Goal: Task Accomplishment & Management: Use online tool/utility

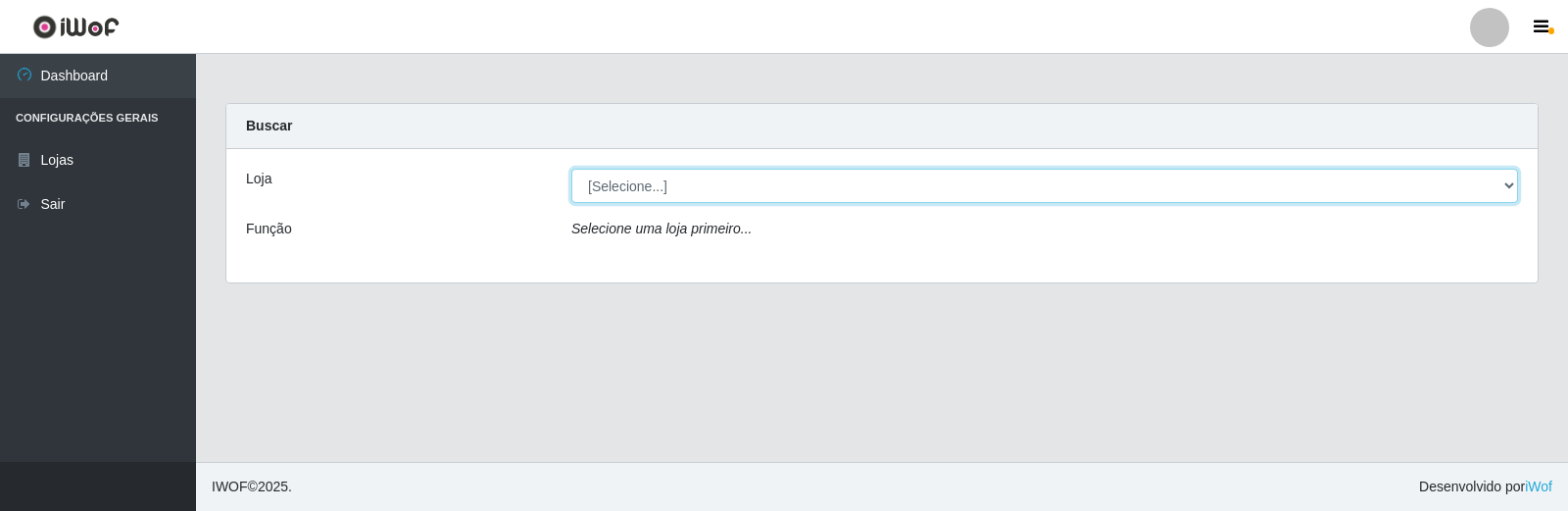
drag, startPoint x: 627, startPoint y: 184, endPoint x: 654, endPoint y: 308, distance: 126.9
click at [629, 184] on select "[Selecione...] O Feirão - [GEOGRAPHIC_DATA]" at bounding box center [1045, 186] width 946 height 34
select select "327"
click at [571, 169] on select "[Selecione...] O Feirão - [GEOGRAPHIC_DATA]" at bounding box center [1045, 186] width 946 height 34
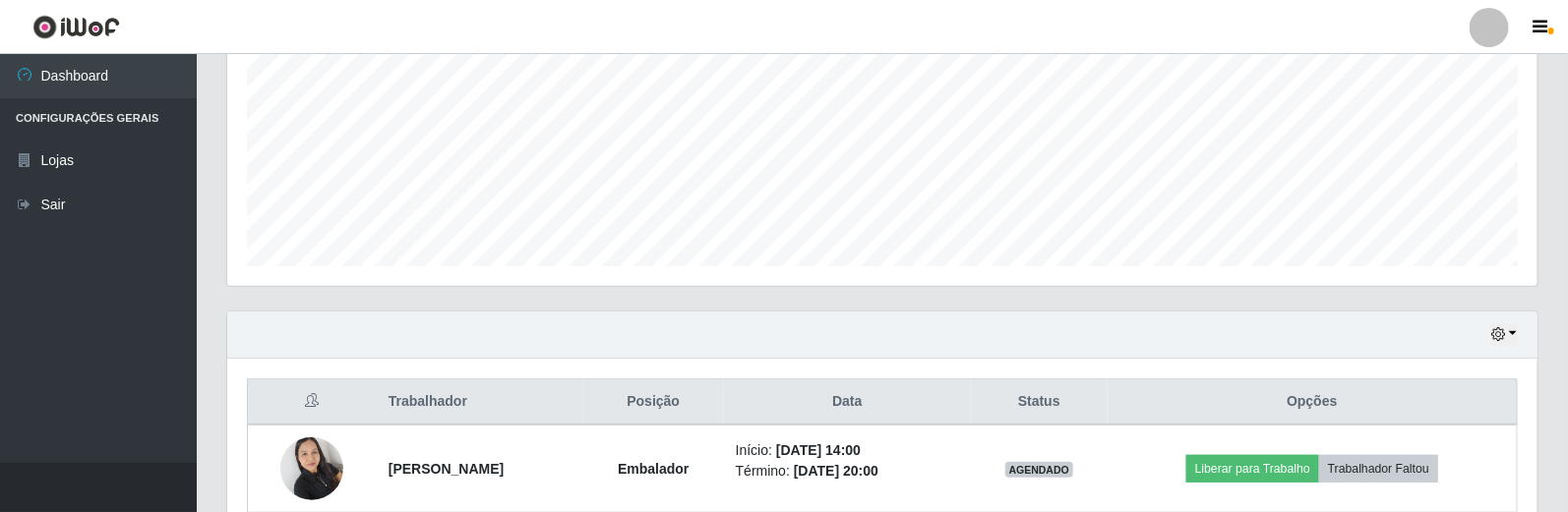
scroll to position [619, 0]
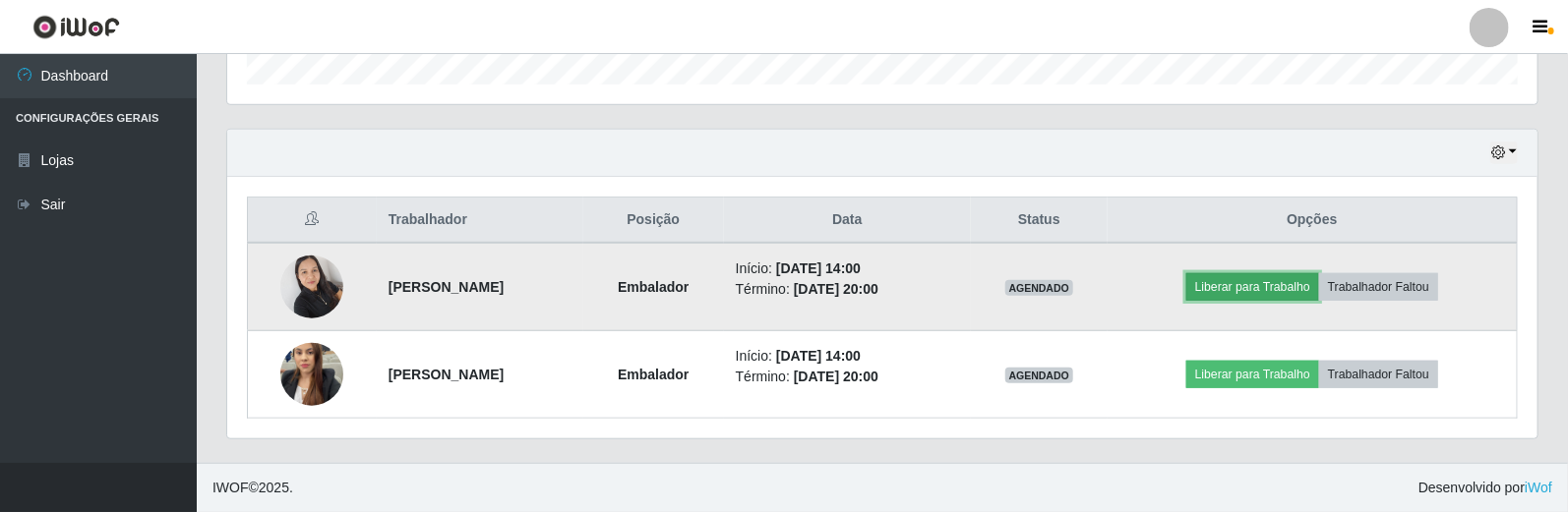
click at [1290, 281] on button "Liberar para Trabalho" at bounding box center [1253, 287] width 133 height 28
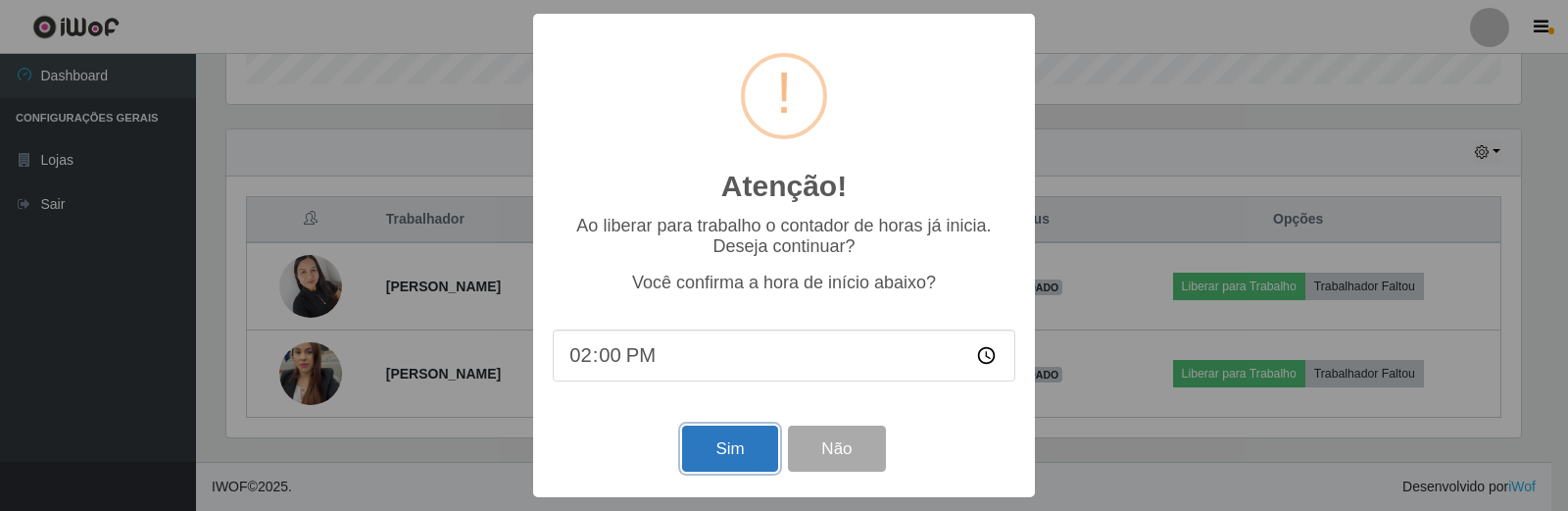
click at [737, 444] on button "Sim" at bounding box center [730, 448] width 95 height 46
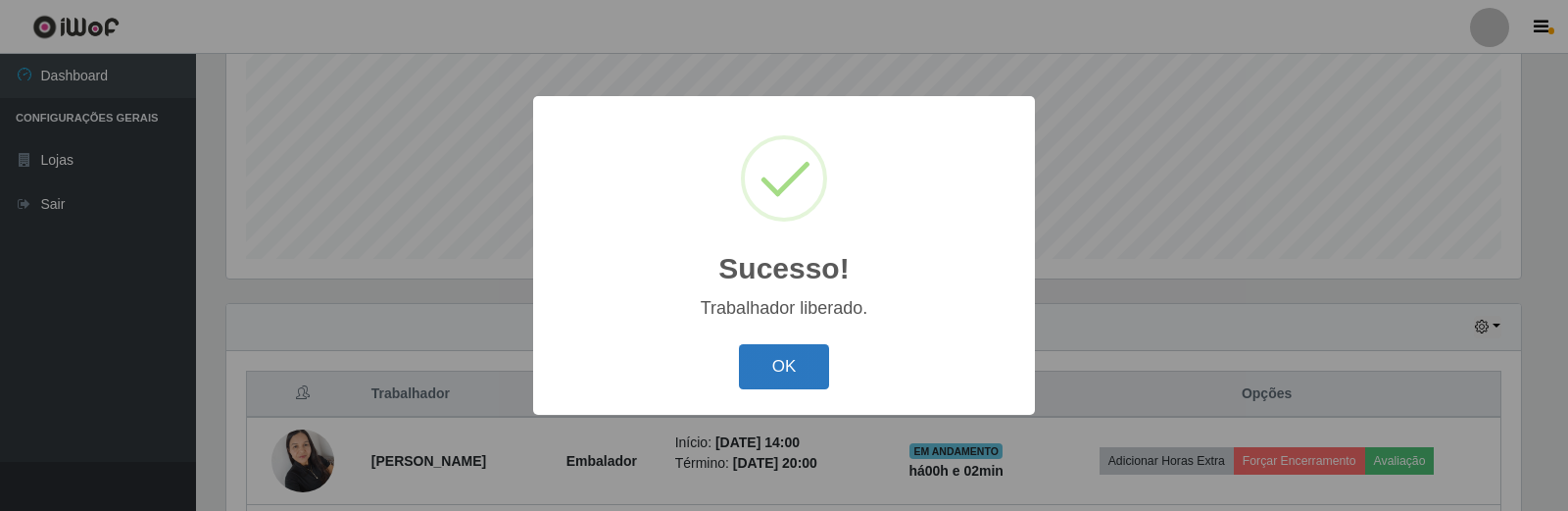
click at [809, 368] on button "OK" at bounding box center [784, 367] width 91 height 46
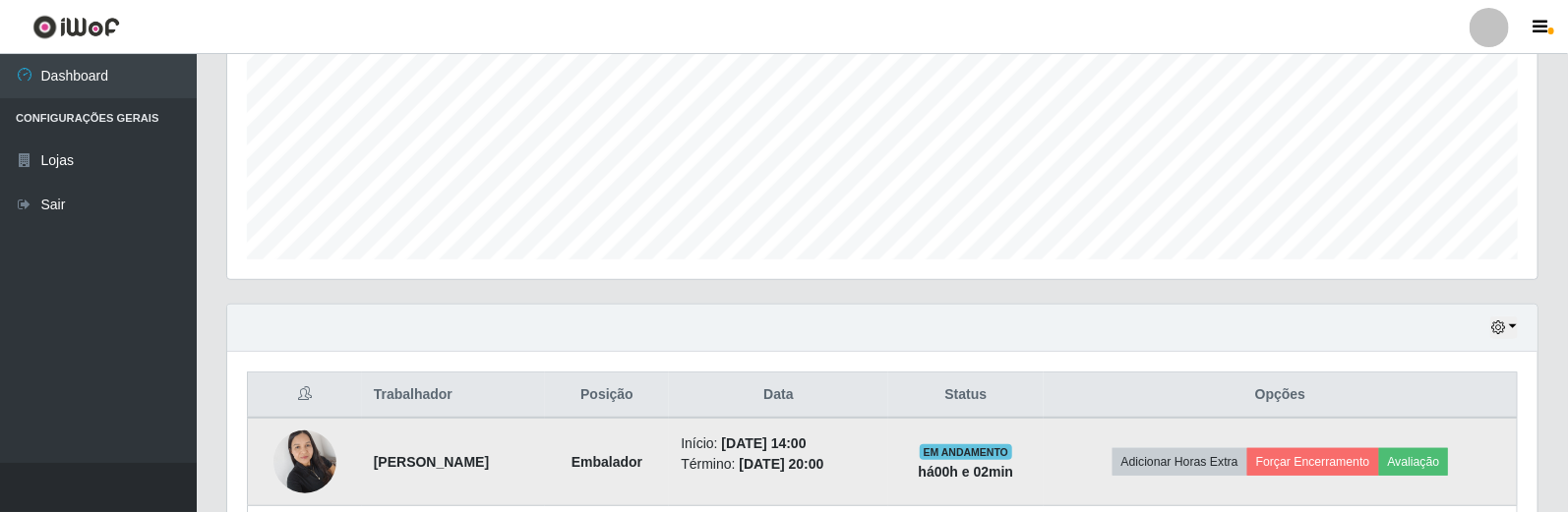
scroll to position [619, 0]
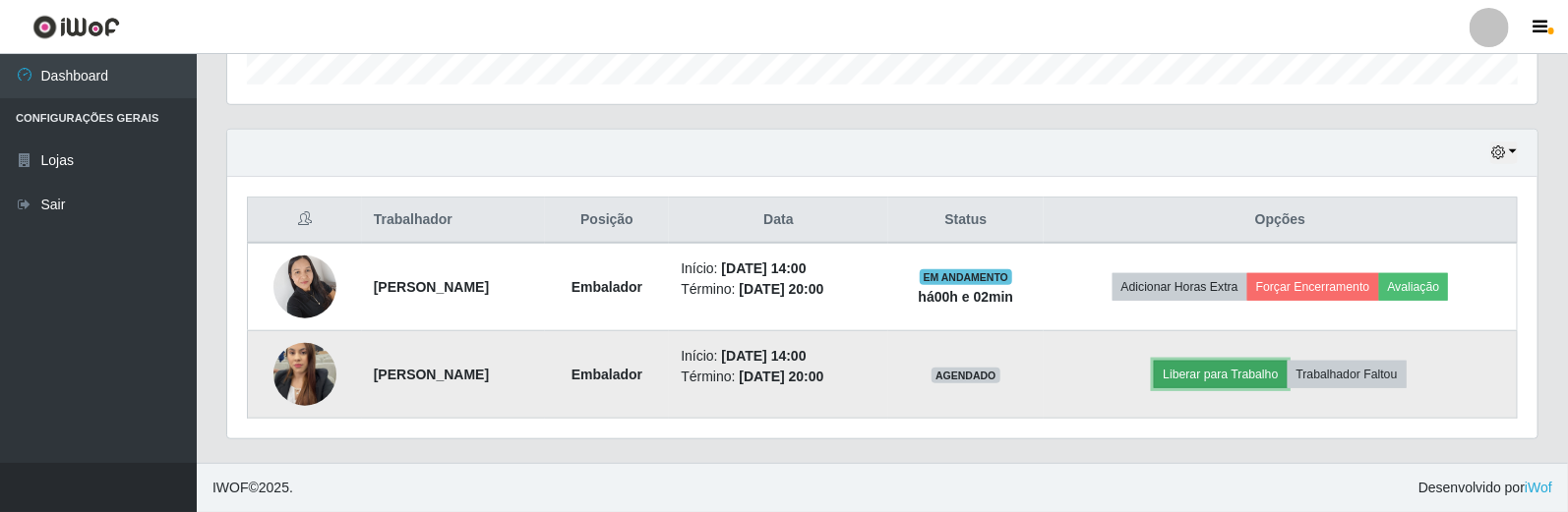
click at [1261, 369] on button "Liberar para Trabalho" at bounding box center [1220, 374] width 133 height 28
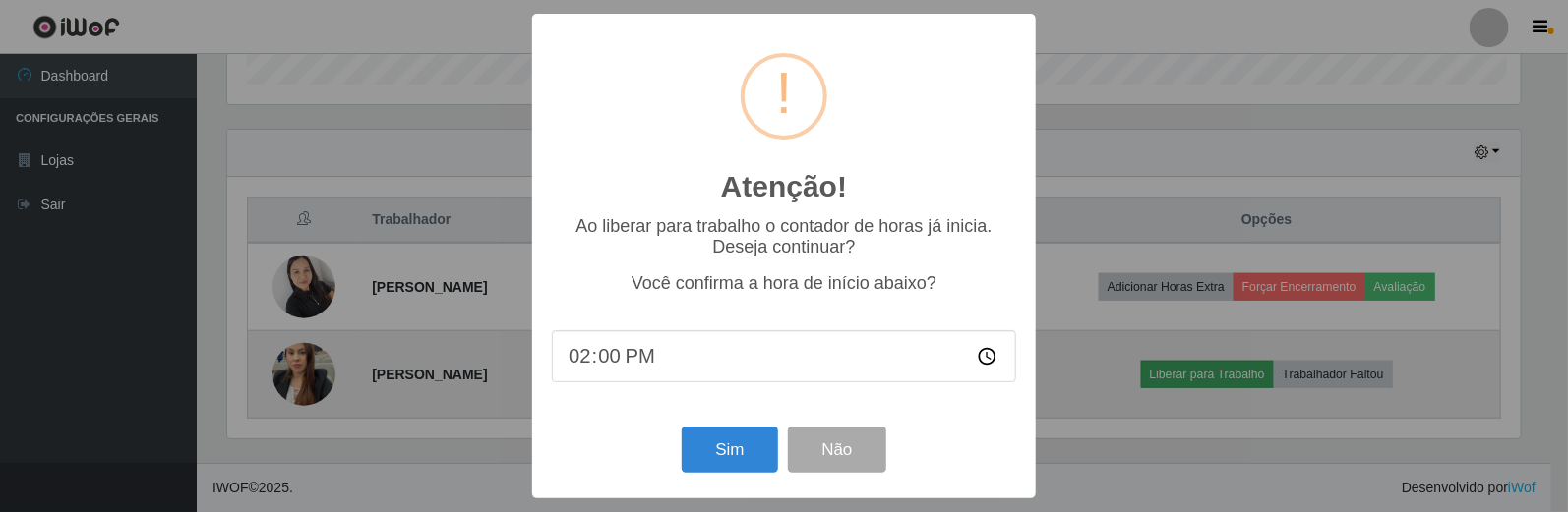
scroll to position [407, 1298]
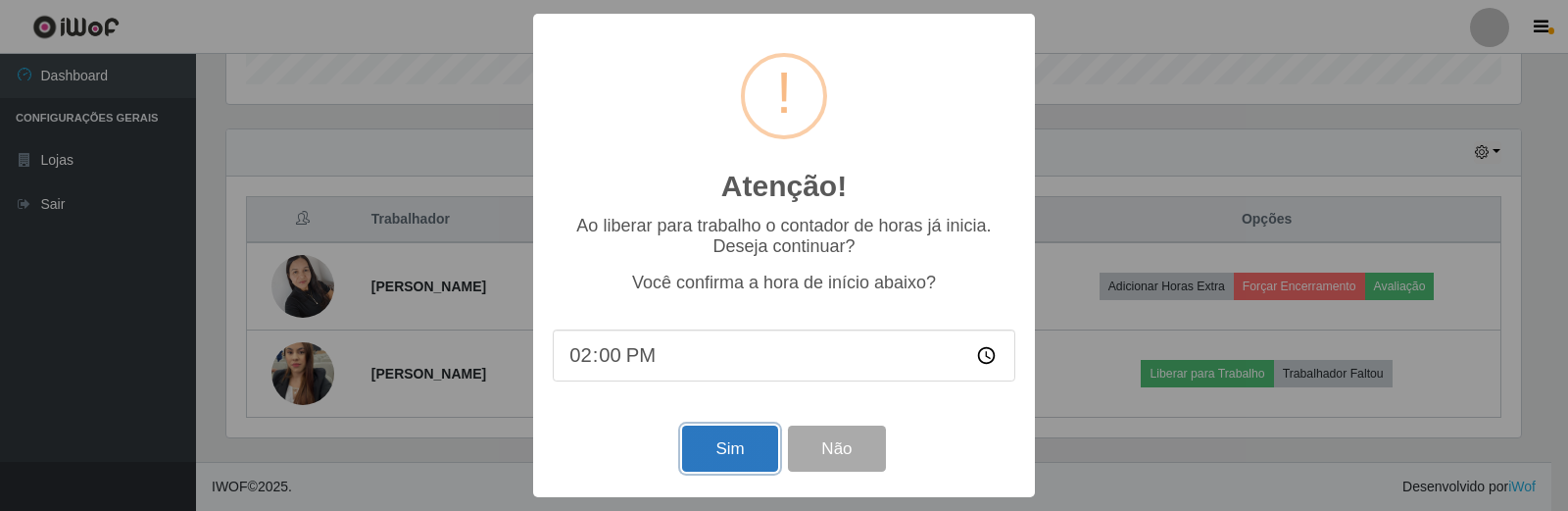
click at [698, 447] on button "Sim" at bounding box center [730, 448] width 95 height 46
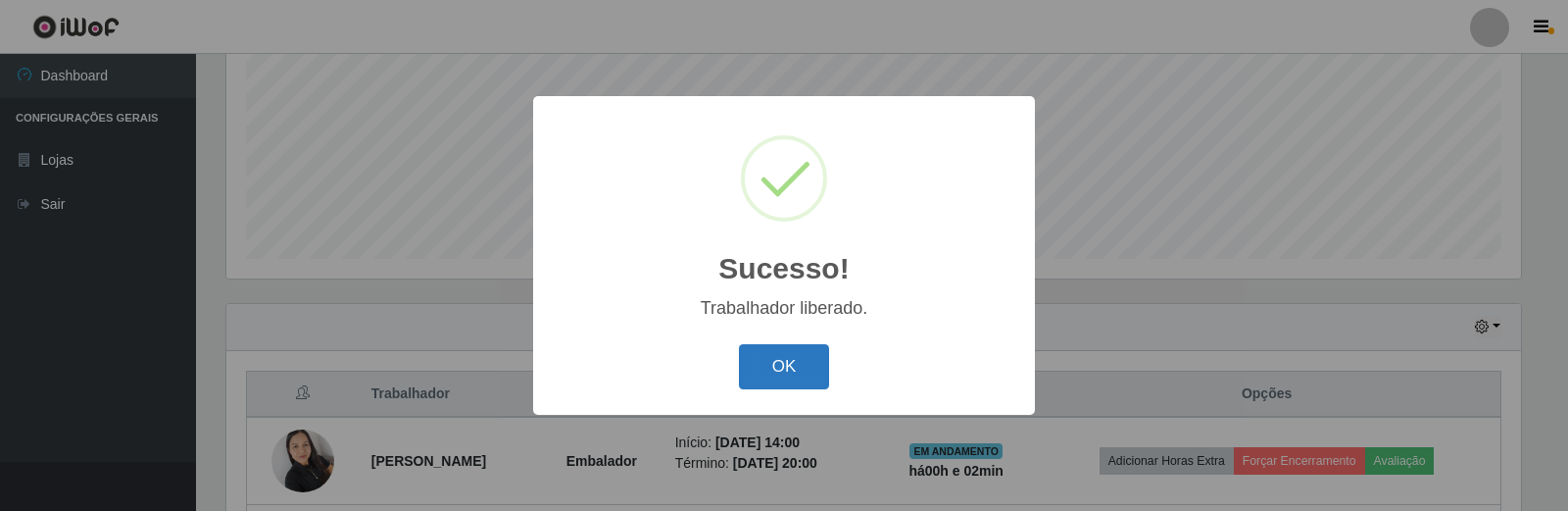
click at [797, 374] on button "OK" at bounding box center [784, 367] width 91 height 46
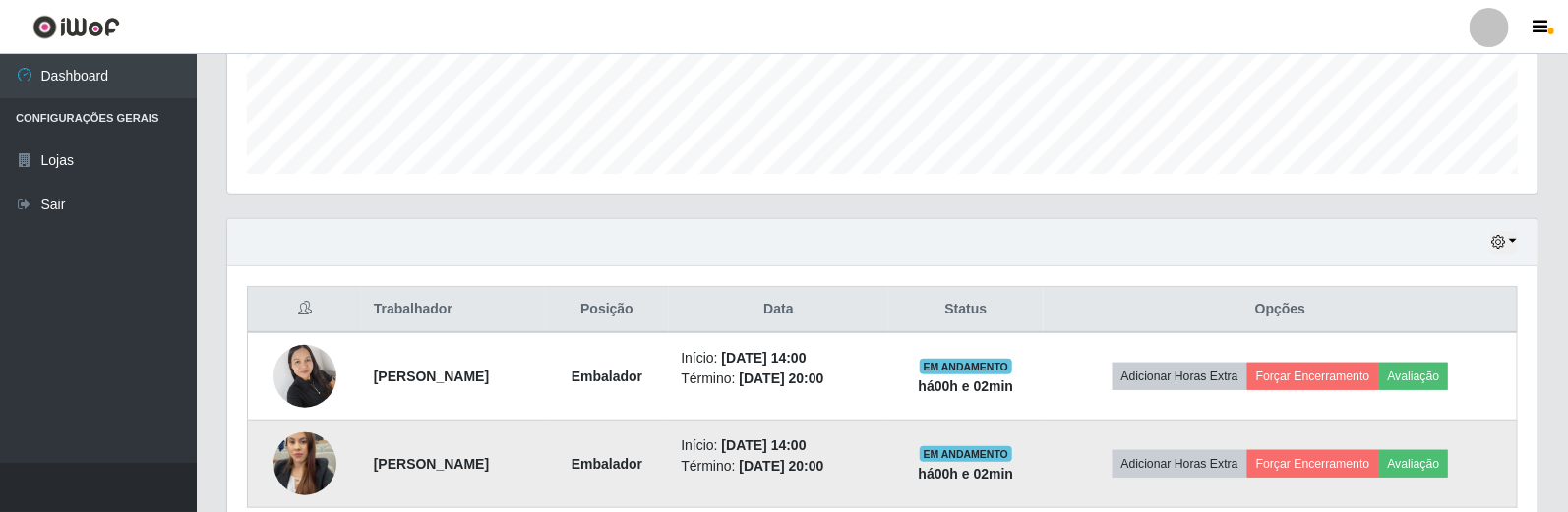
scroll to position [619, 0]
